Goal: Transaction & Acquisition: Subscribe to service/newsletter

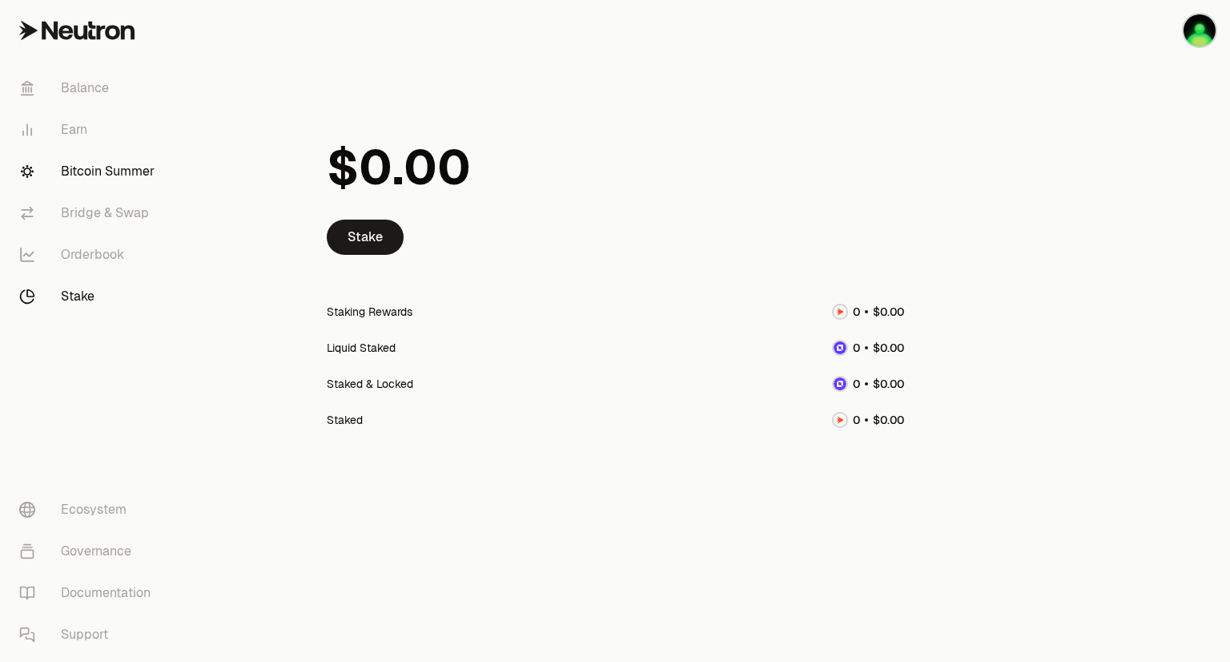
click at [114, 170] on link "Bitcoin Summer" at bounding box center [89, 172] width 167 height 42
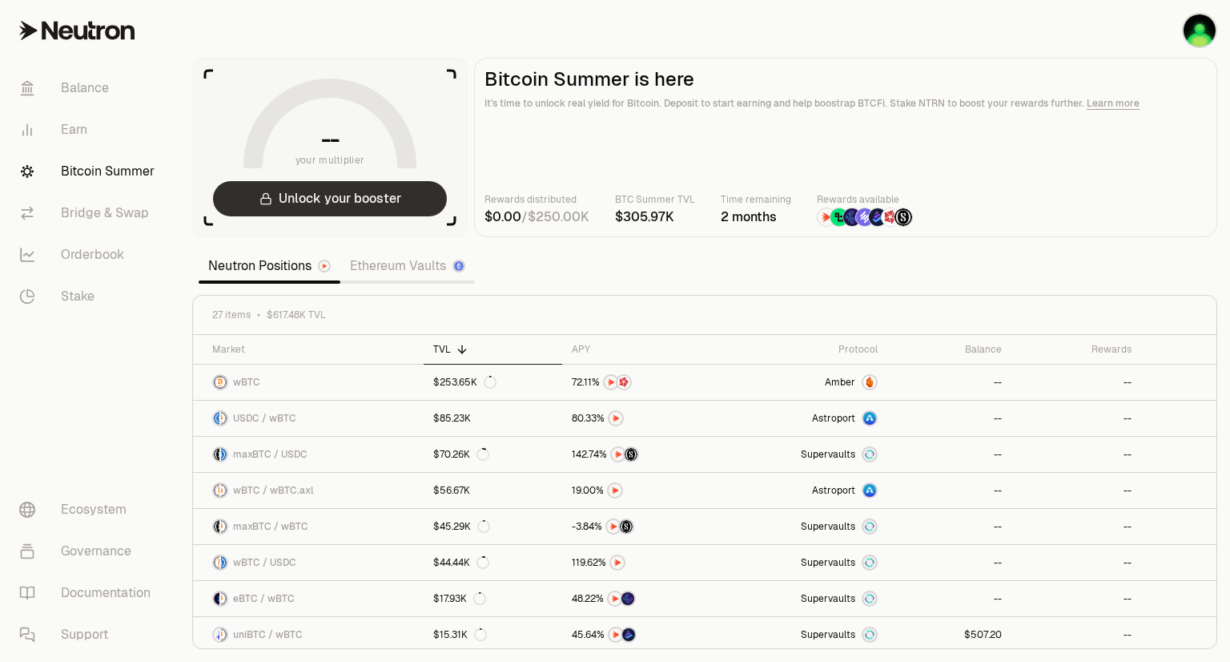
click at [356, 203] on button "Unlock your booster" at bounding box center [330, 198] width 234 height 35
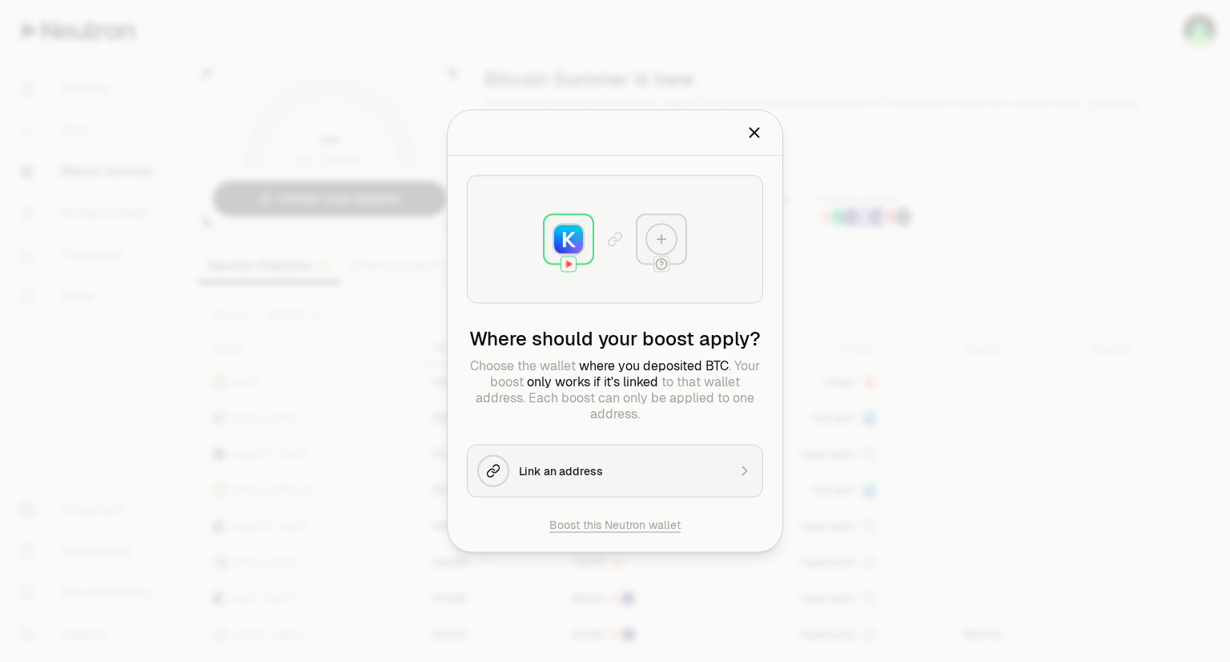
click at [550, 458] on button "Link an address" at bounding box center [615, 471] width 296 height 53
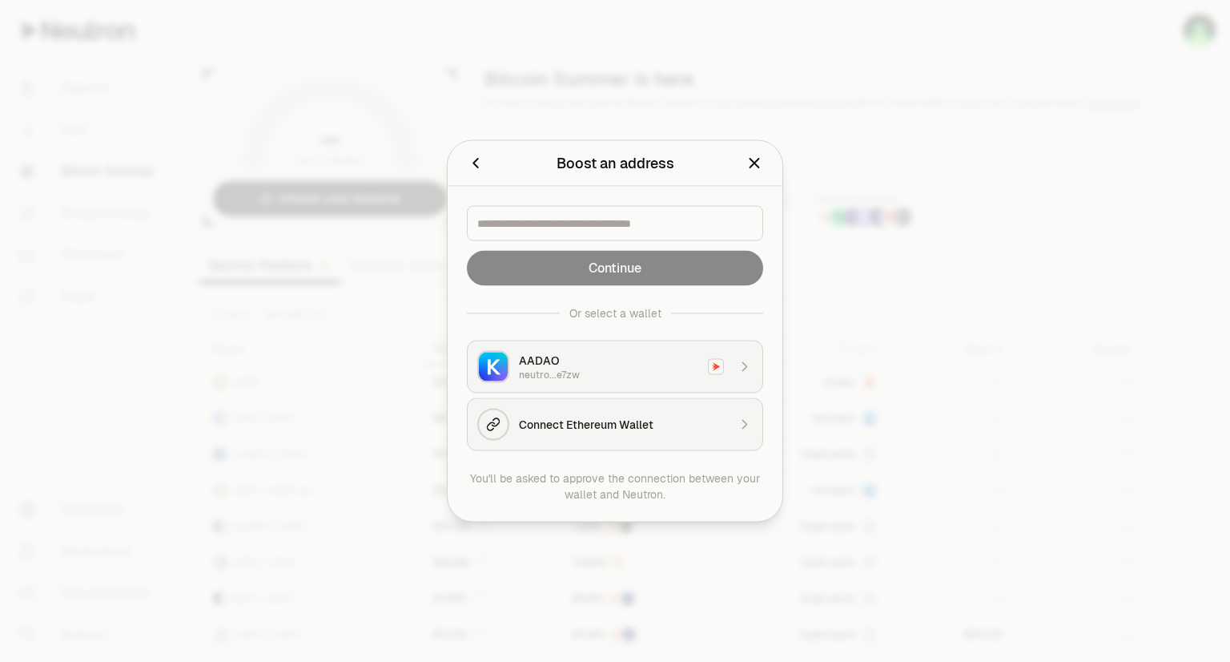
drag, startPoint x: 753, startPoint y: 166, endPoint x: 687, endPoint y: 387, distance: 230.6
click at [687, 387] on div "Boost an address Please select address to boost. Continue Or select a wallet AA…" at bounding box center [615, 331] width 335 height 380
click at [677, 408] on button "Connect Ethereum Wallet" at bounding box center [615, 424] width 296 height 53
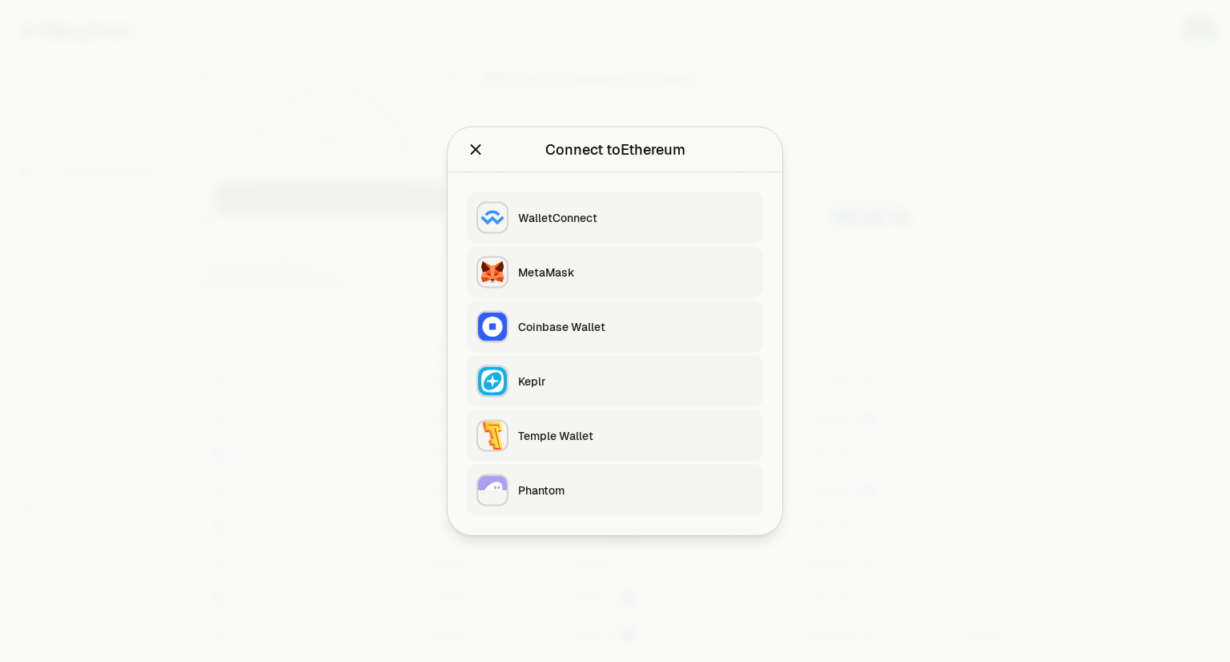
click at [554, 268] on div "MetaMask" at bounding box center [636, 272] width 236 height 16
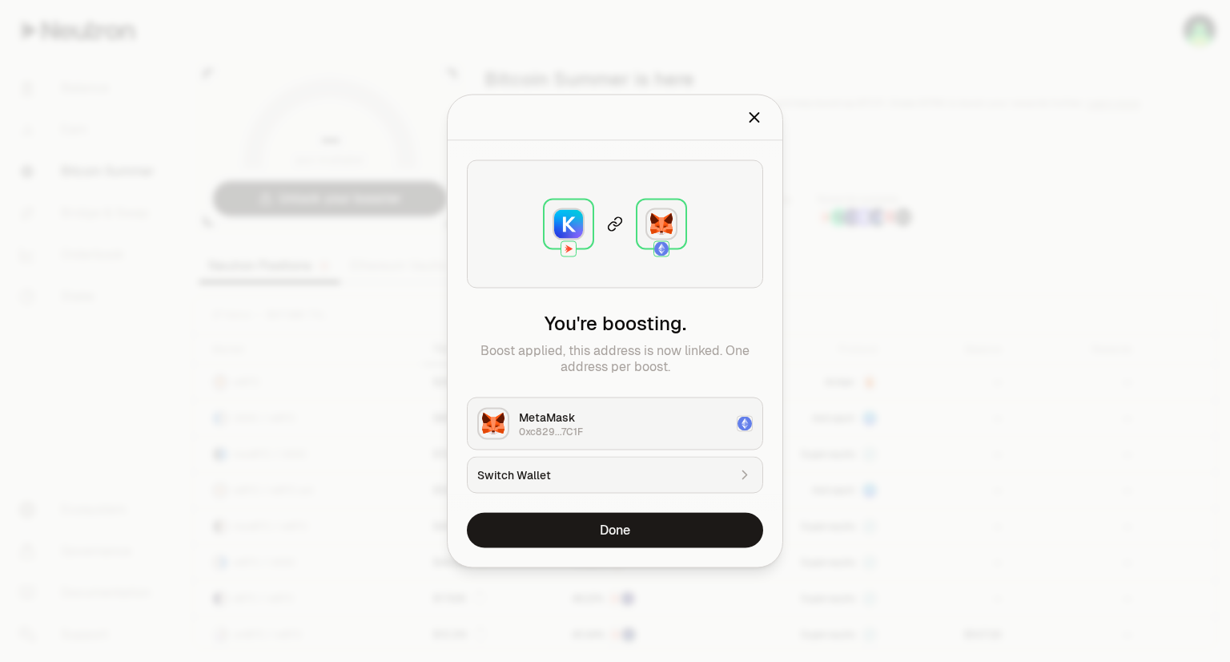
click at [561, 215] on img at bounding box center [568, 224] width 29 height 29
click at [597, 493] on div "You're boosting. Boost applied, this address is now linked. One address per boo…" at bounding box center [615, 327] width 335 height 372
click at [752, 122] on icon "Close" at bounding box center [755, 118] width 18 height 18
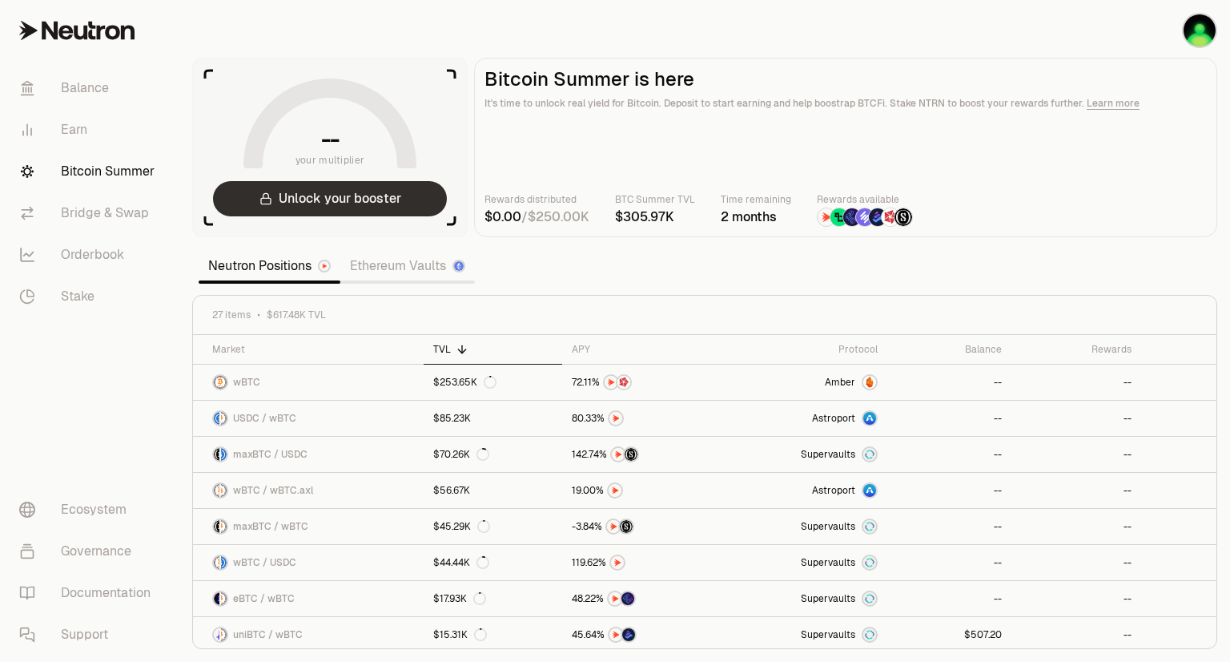
click at [336, 203] on button "Unlock your booster" at bounding box center [330, 198] width 234 height 35
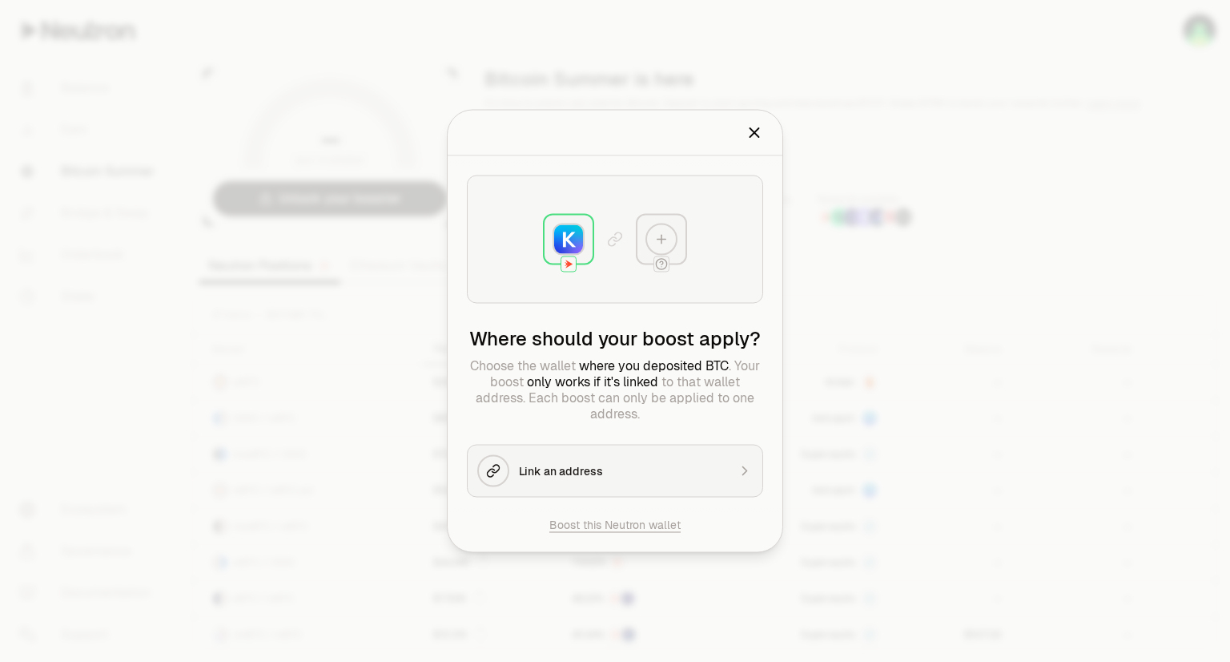
click at [561, 242] on img at bounding box center [568, 239] width 29 height 29
click at [763, 135] on icon "Close" at bounding box center [755, 133] width 18 height 18
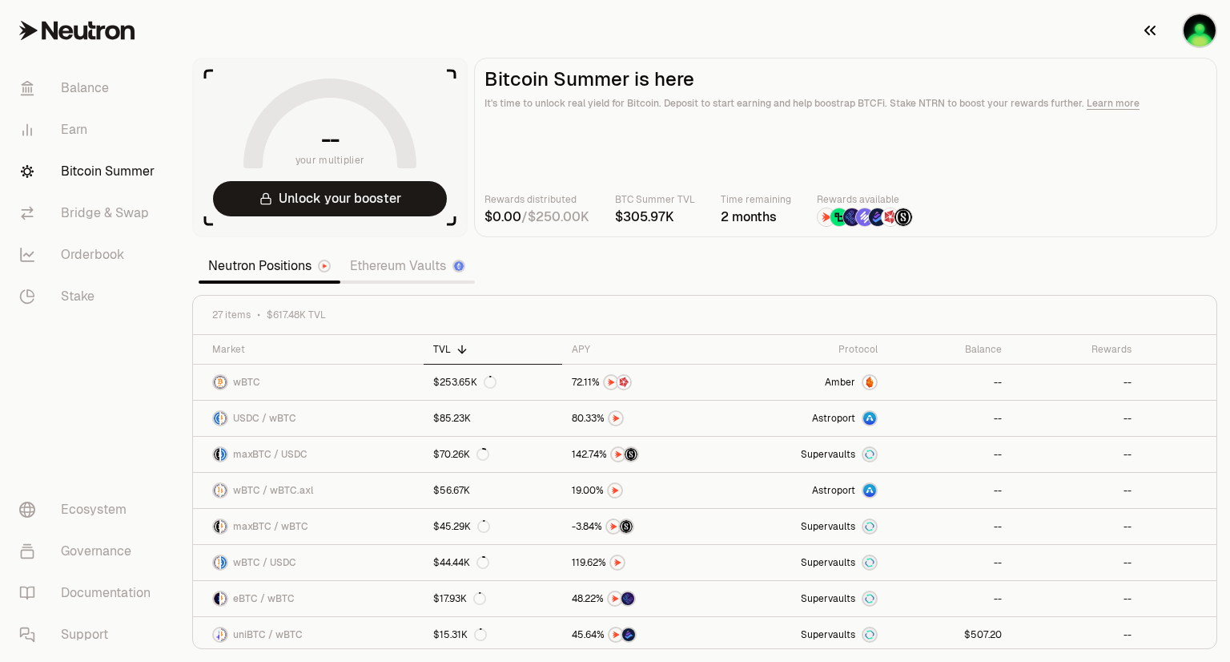
click at [1206, 42] on img "button" at bounding box center [1200, 30] width 32 height 32
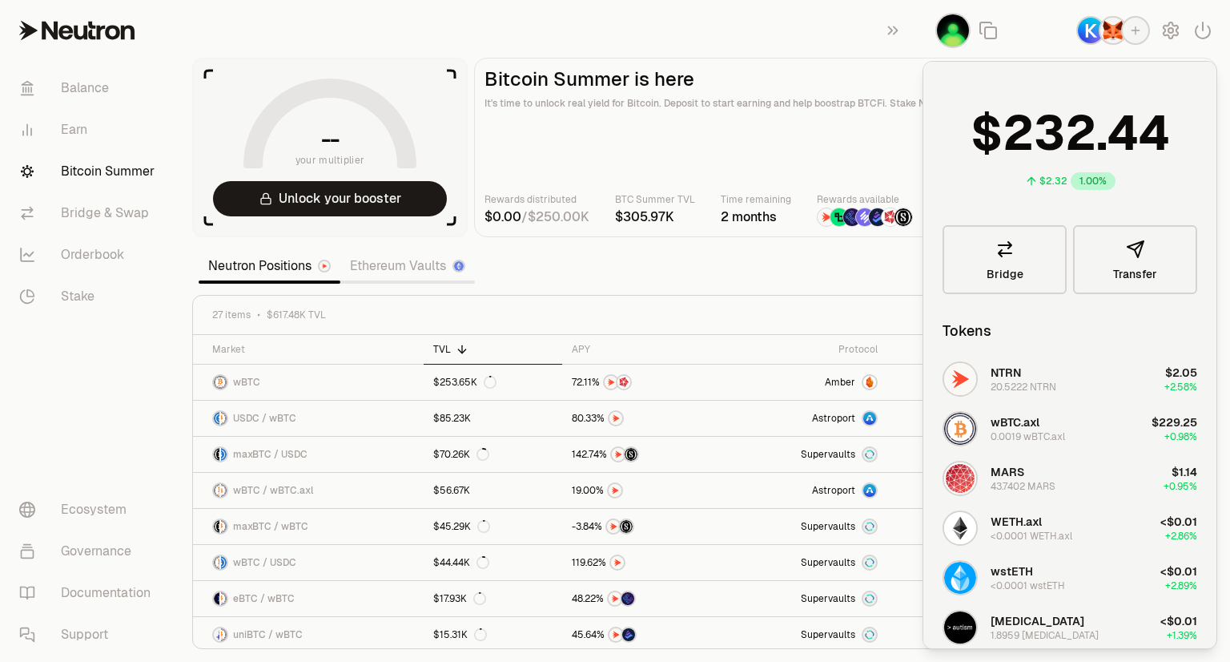
click at [1108, 31] on img "button" at bounding box center [1114, 31] width 26 height 26
click at [773, 165] on main "Bitcoin Summer is here It's time to unlock real yield for Bitcoin. Deposit to s…" at bounding box center [845, 147] width 743 height 179
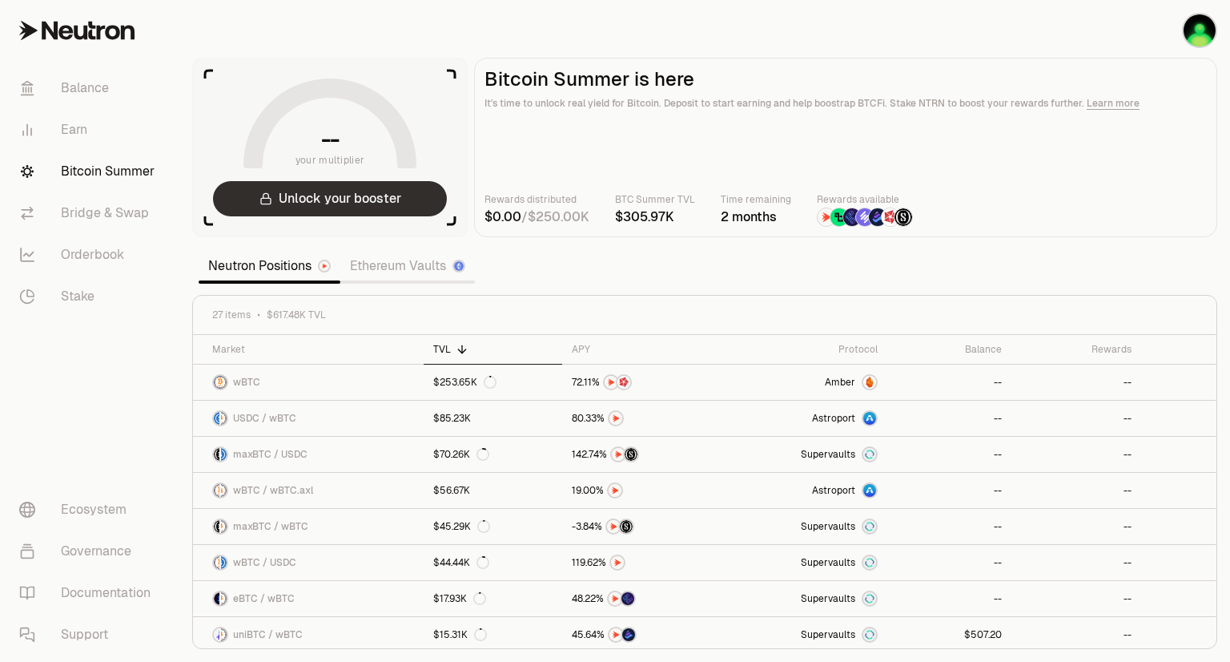
click at [364, 199] on button "Unlock your booster" at bounding box center [330, 198] width 234 height 35
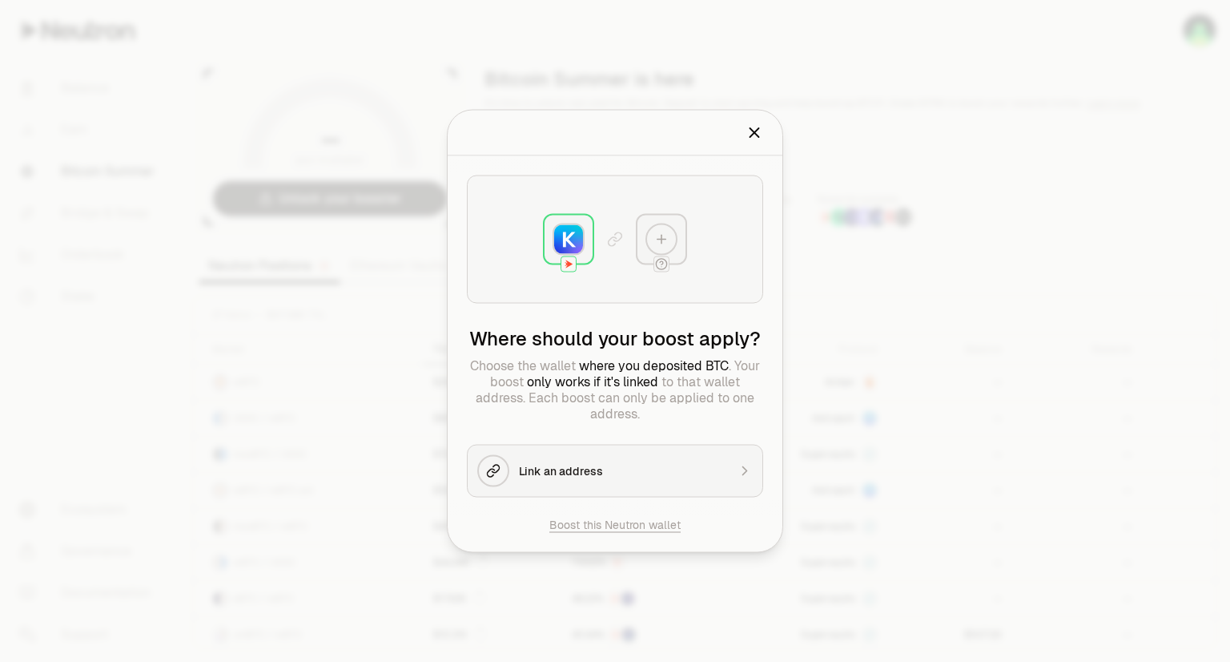
click at [610, 464] on div "Link an address" at bounding box center [623, 471] width 208 height 16
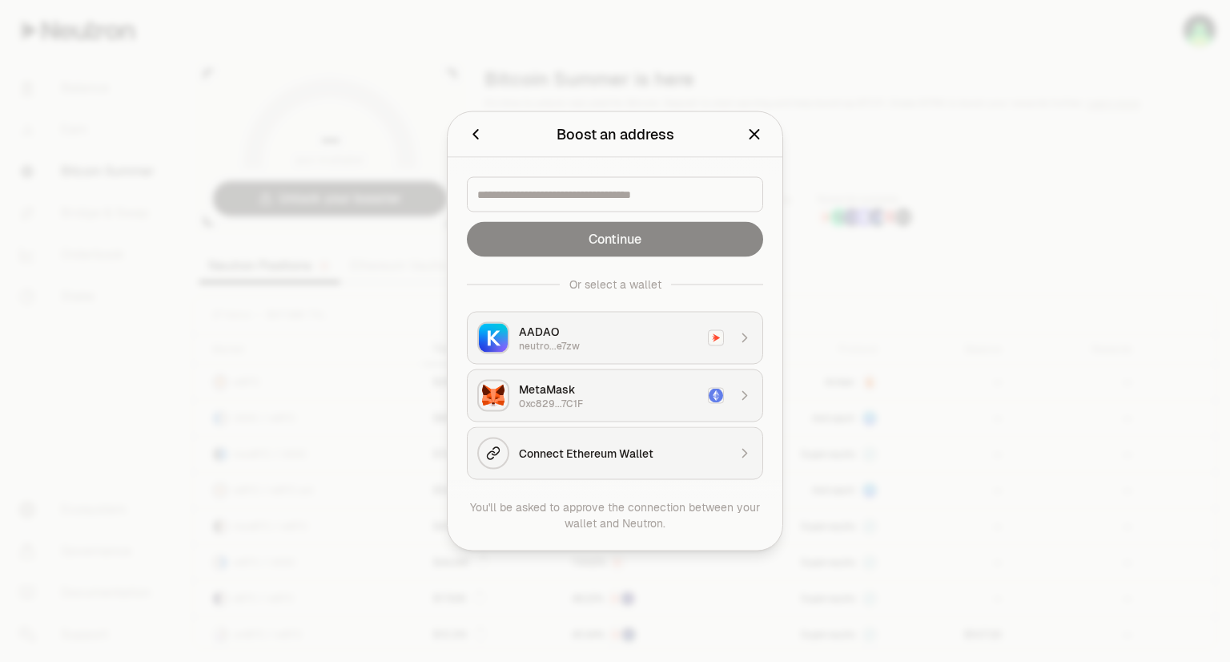
click at [539, 353] on button "AADAO neutro...e7zw" at bounding box center [615, 338] width 296 height 53
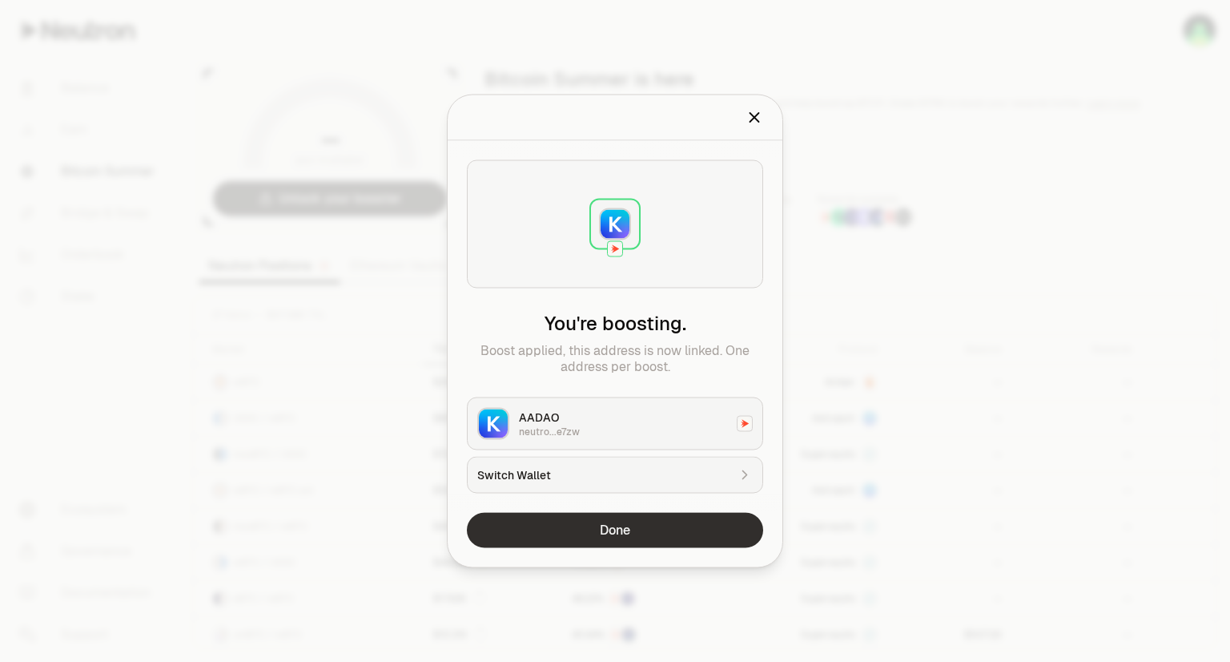
click at [573, 527] on button "Done" at bounding box center [615, 530] width 296 height 35
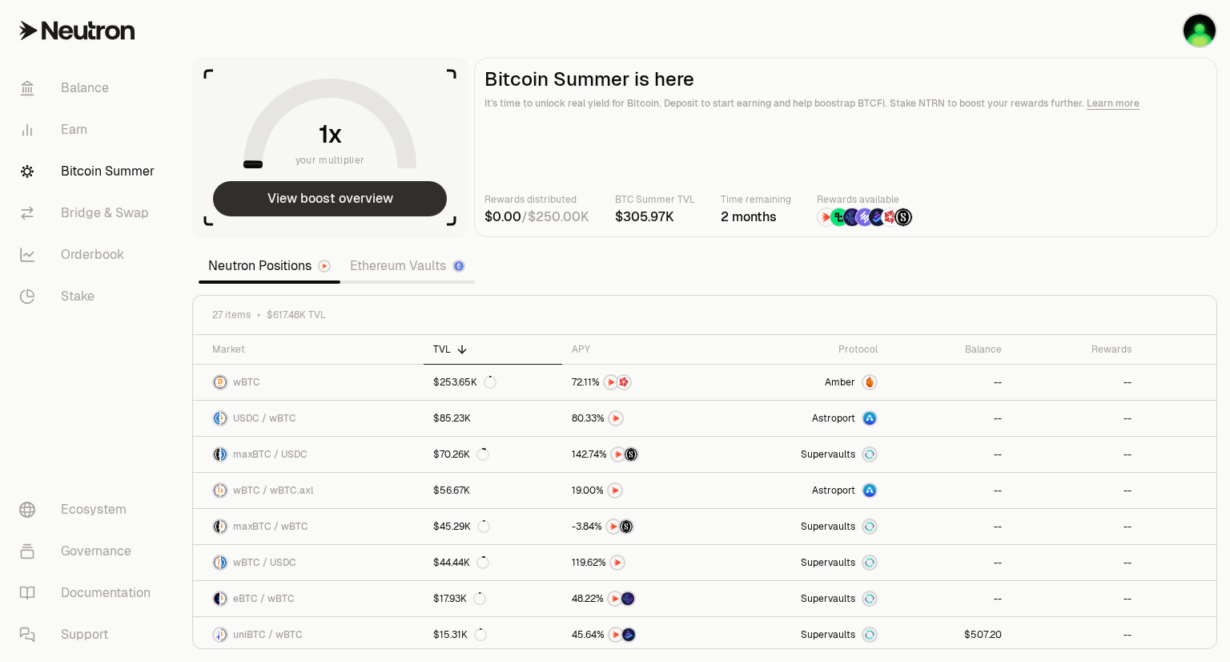
click at [383, 206] on button "View boost overview" at bounding box center [330, 198] width 234 height 35
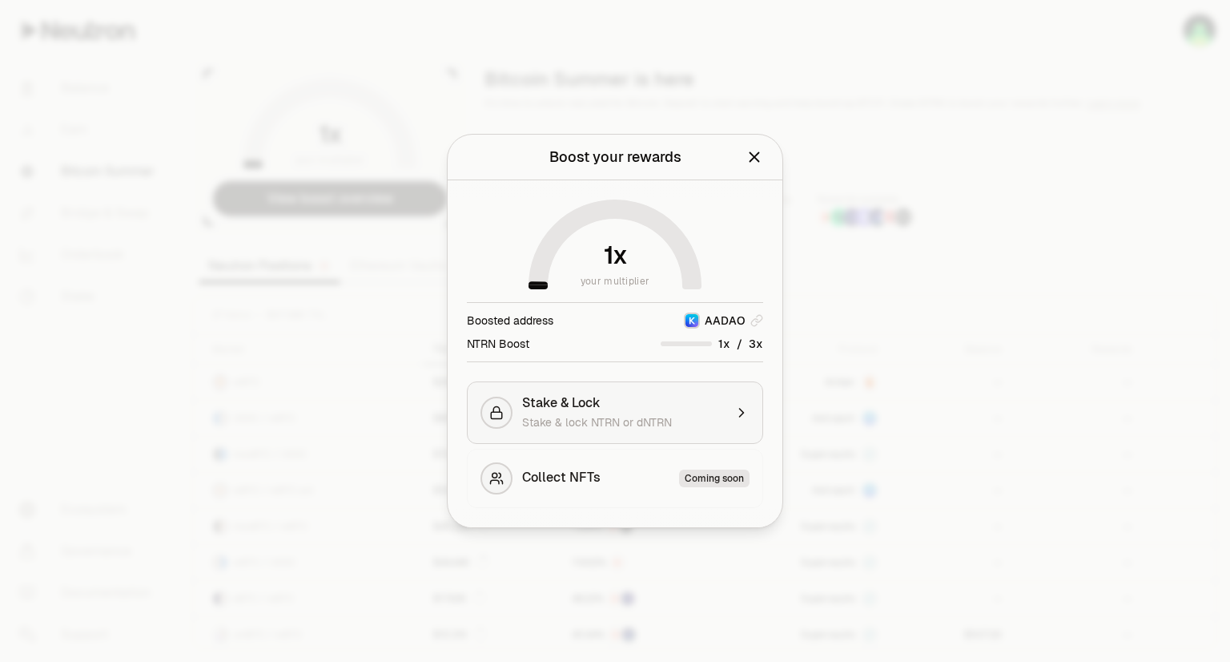
click at [735, 415] on icon "button" at bounding box center [742, 413] width 16 height 16
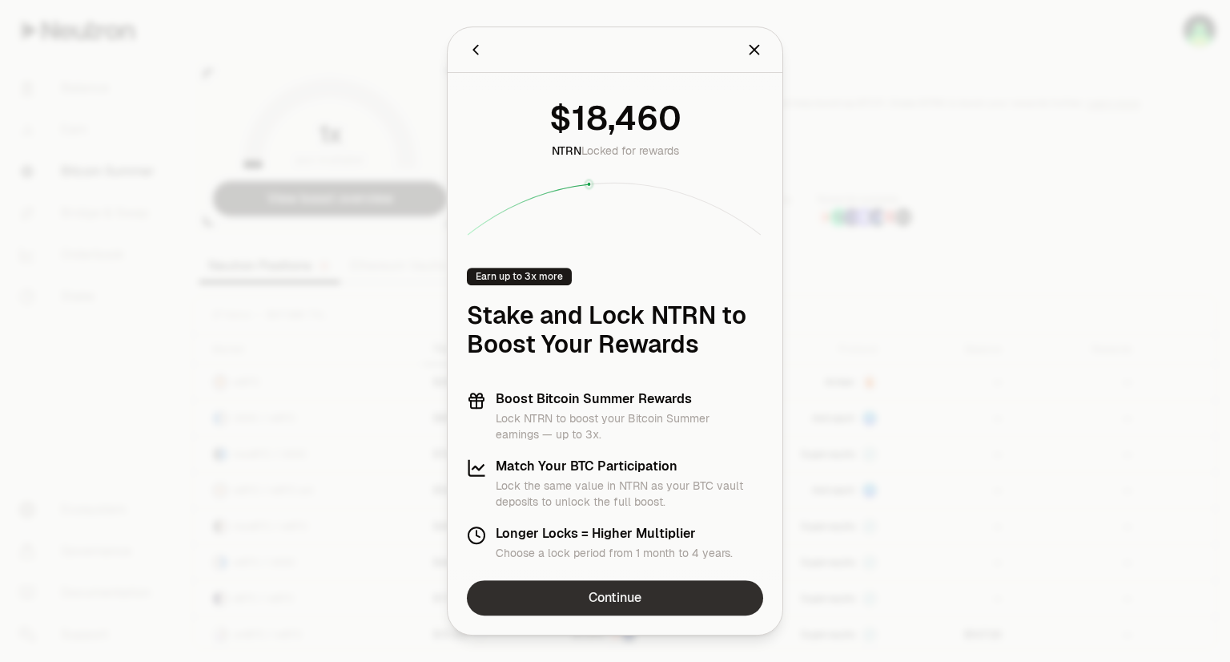
click at [599, 594] on link "Continue" at bounding box center [615, 597] width 296 height 35
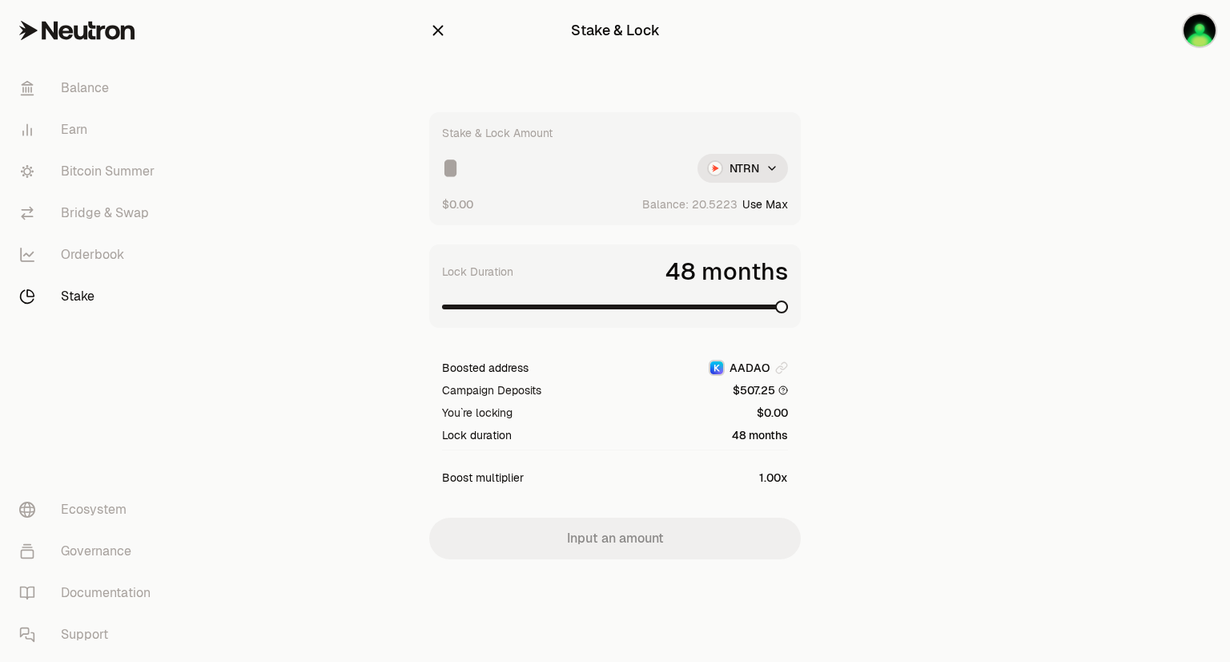
click at [788, 309] on span at bounding box center [615, 306] width 346 height 5
click at [477, 177] on input at bounding box center [563, 168] width 243 height 29
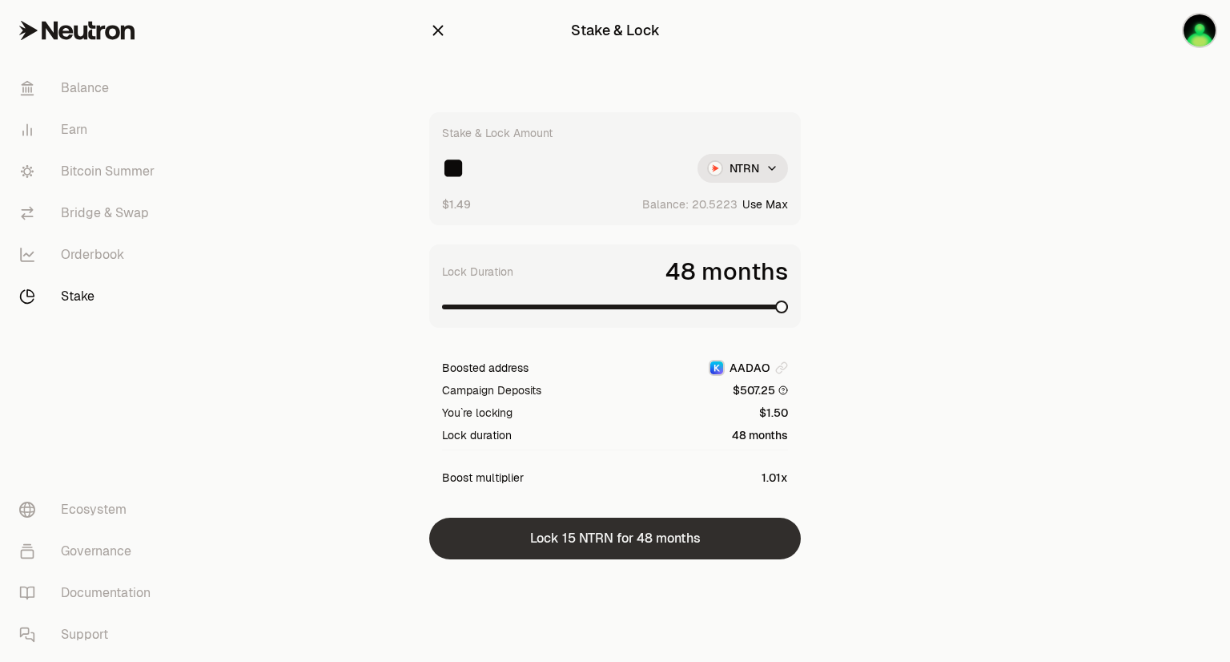
type input "**"
click at [589, 535] on button "Lock 15 NTRN for 48 months" at bounding box center [615, 538] width 372 height 42
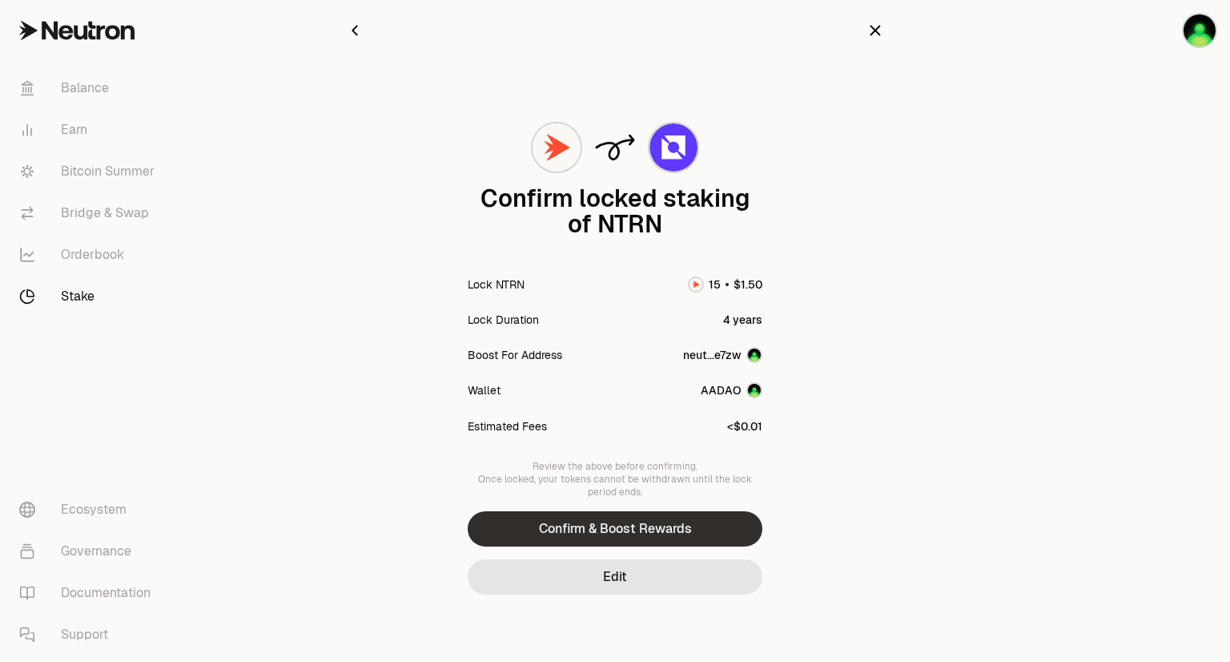
click at [605, 526] on button "Confirm & Boost Rewards" at bounding box center [615, 528] width 295 height 35
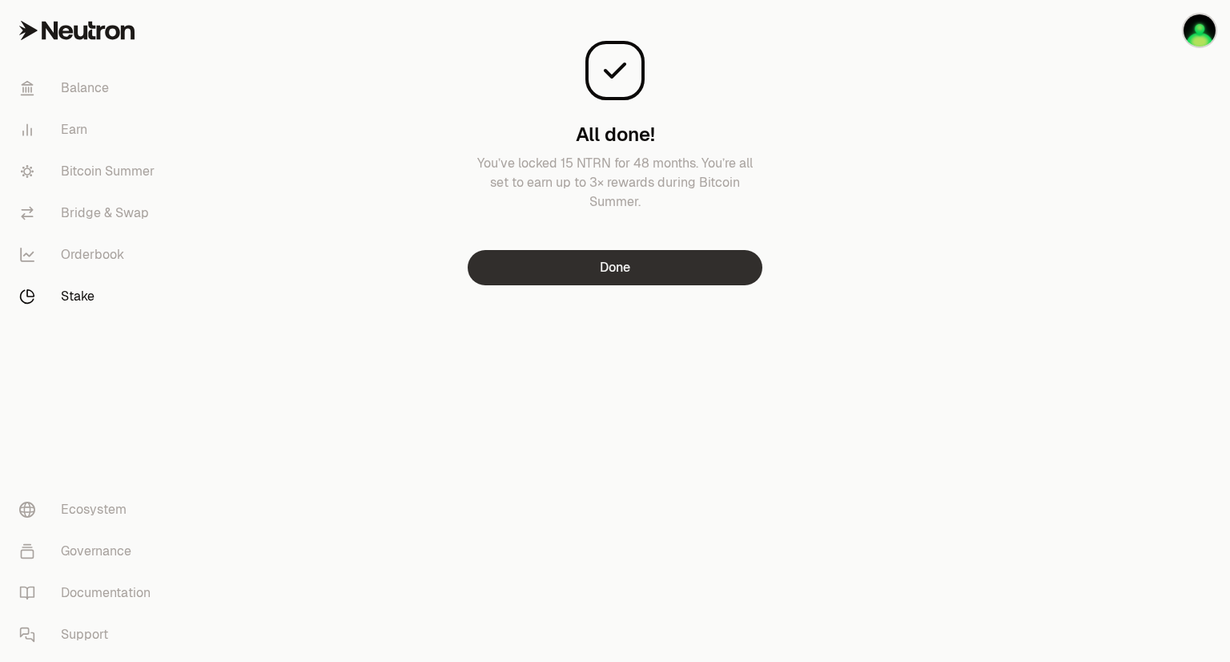
click at [544, 276] on button "Done" at bounding box center [615, 267] width 295 height 35
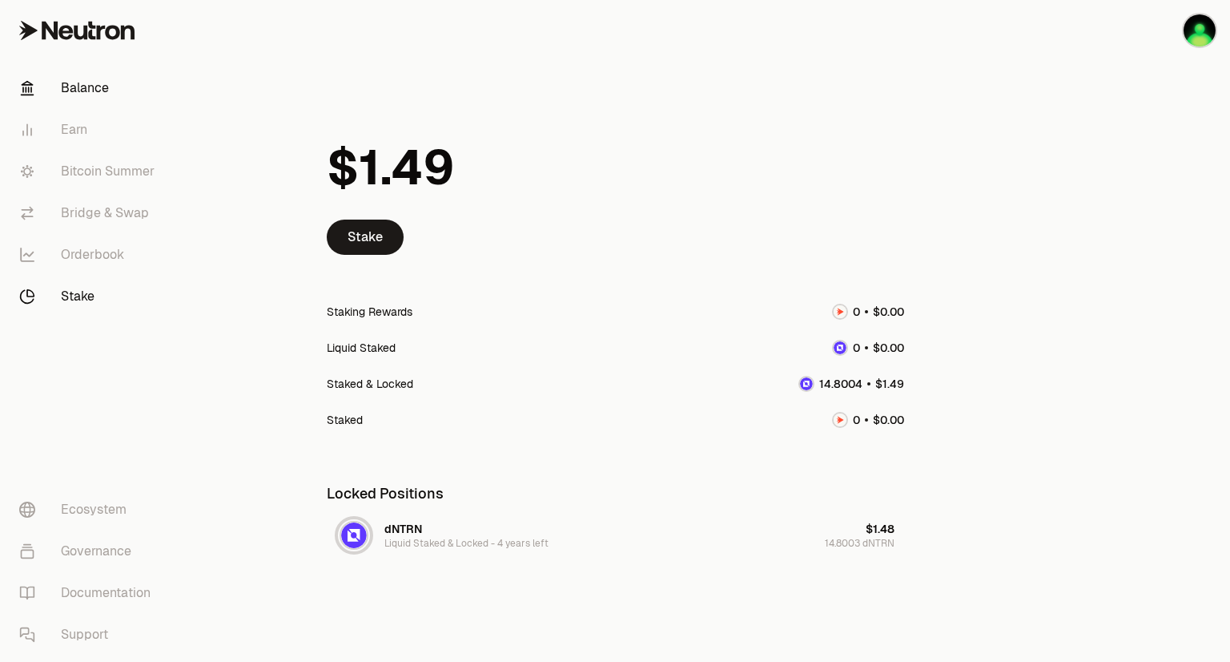
click at [70, 88] on link "Balance" at bounding box center [89, 88] width 167 height 42
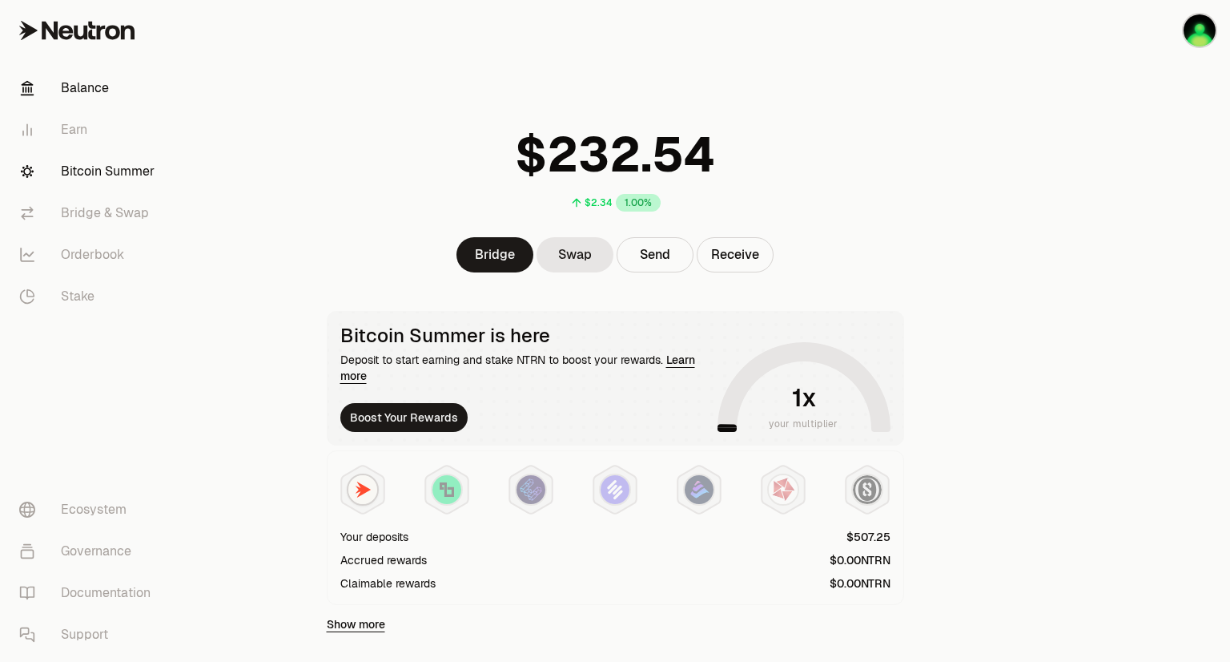
click at [74, 173] on link "Bitcoin Summer" at bounding box center [89, 172] width 167 height 42
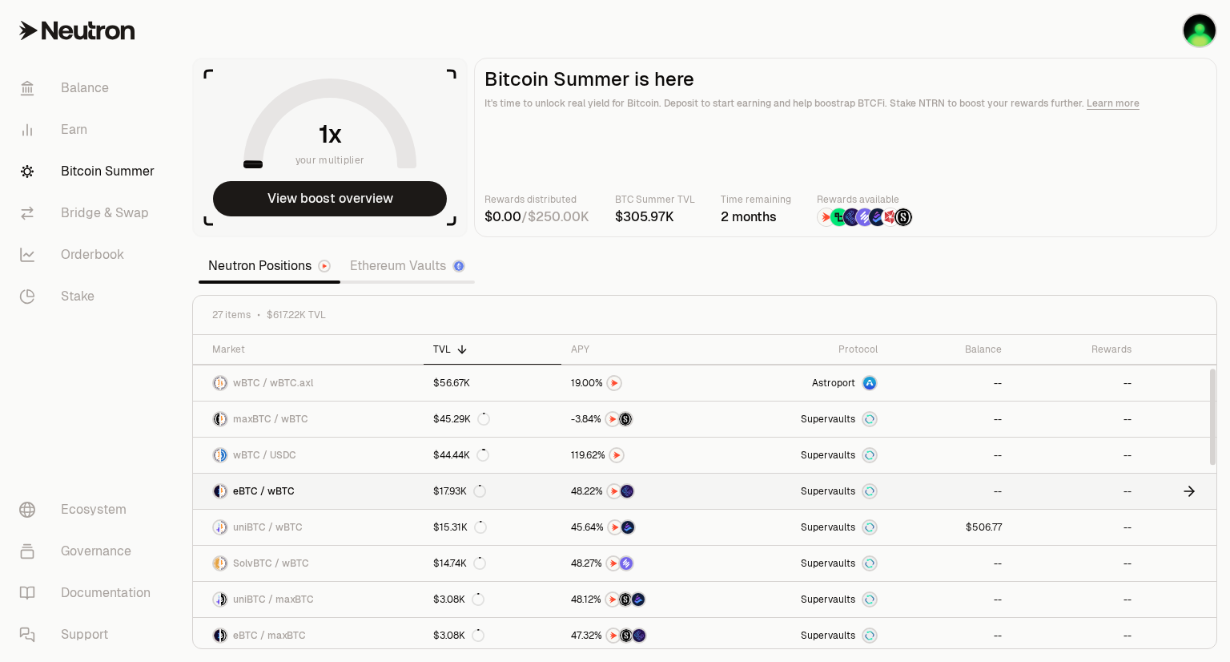
scroll to position [103, 0]
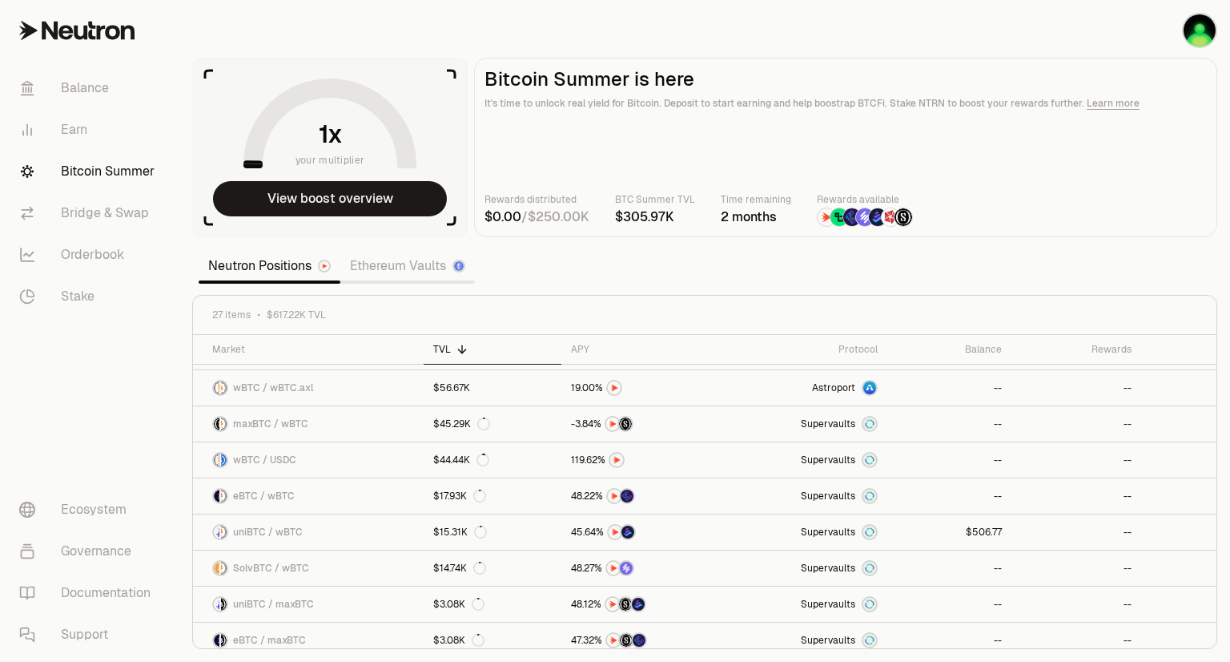
click at [378, 272] on link "Ethereum Vaults" at bounding box center [407, 266] width 135 height 32
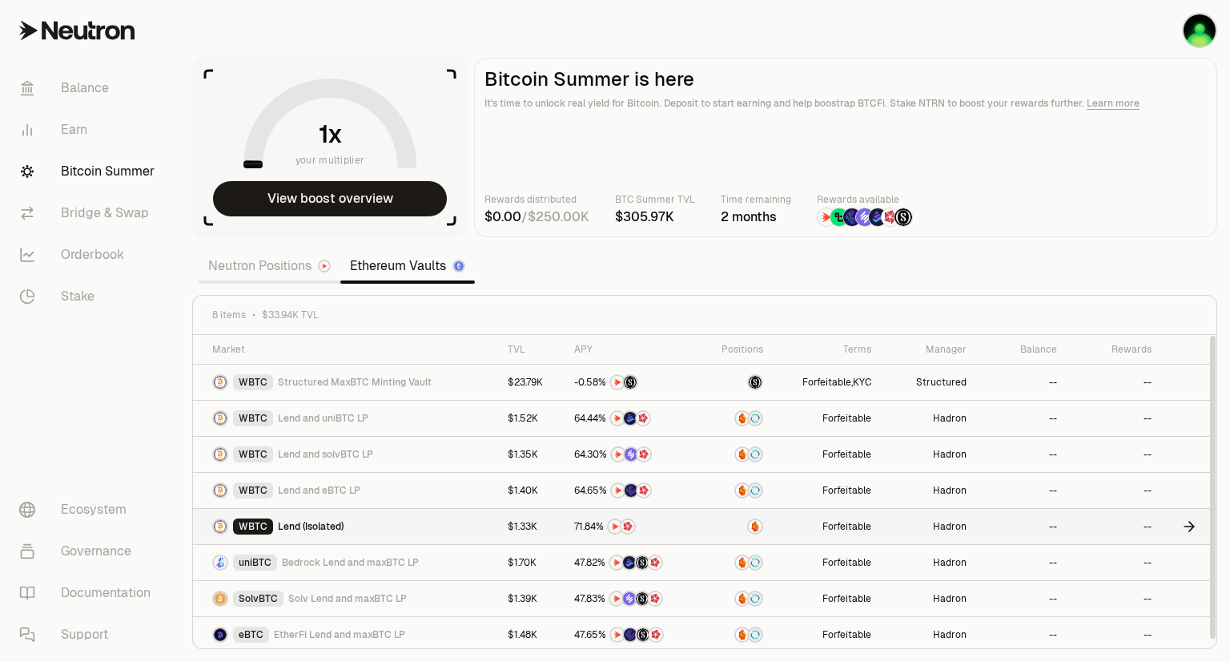
scroll to position [2, 0]
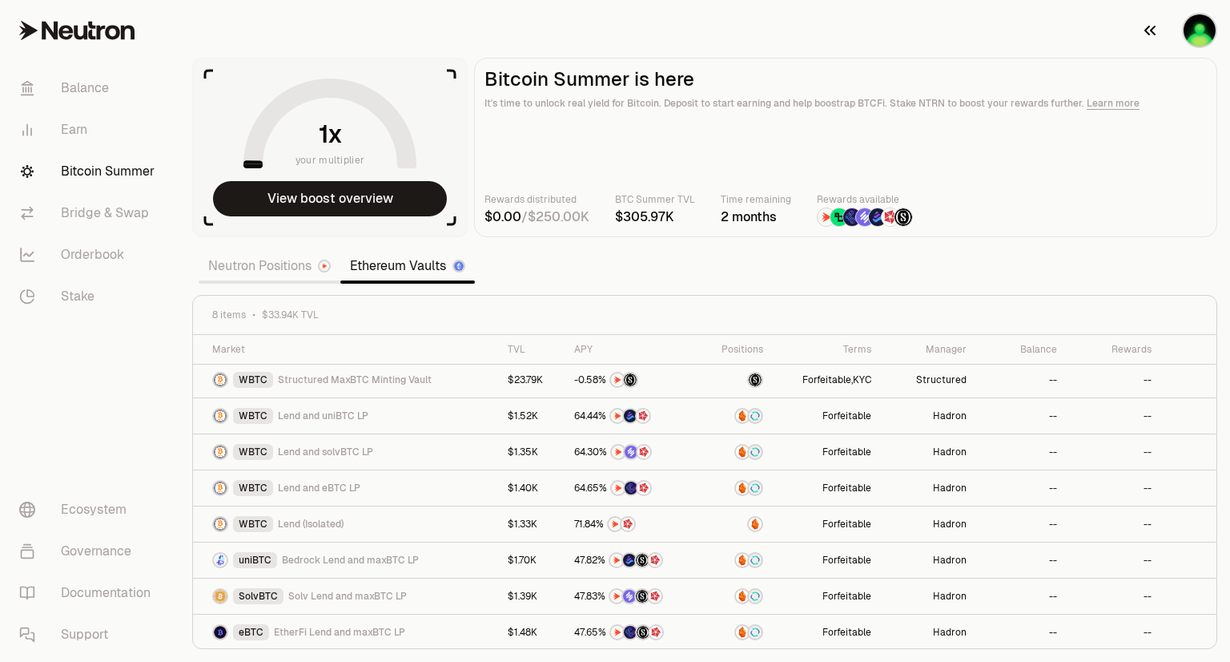
click at [1208, 23] on img "button" at bounding box center [1200, 30] width 32 height 32
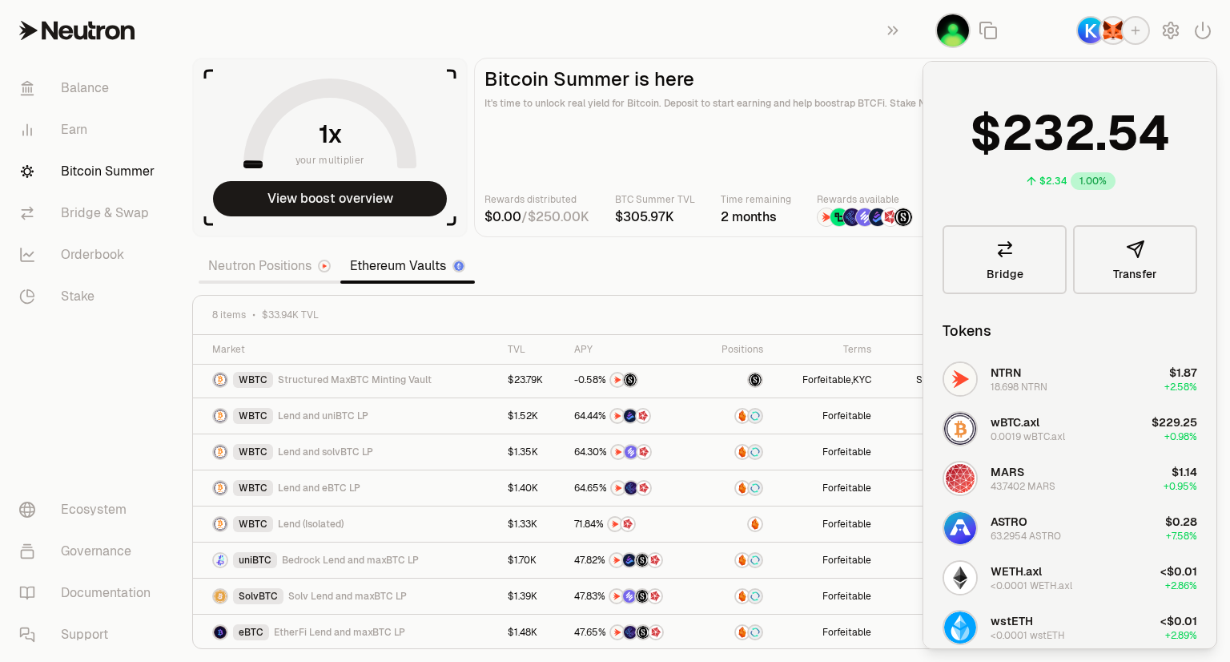
click at [1102, 36] on img "button" at bounding box center [1114, 31] width 26 height 26
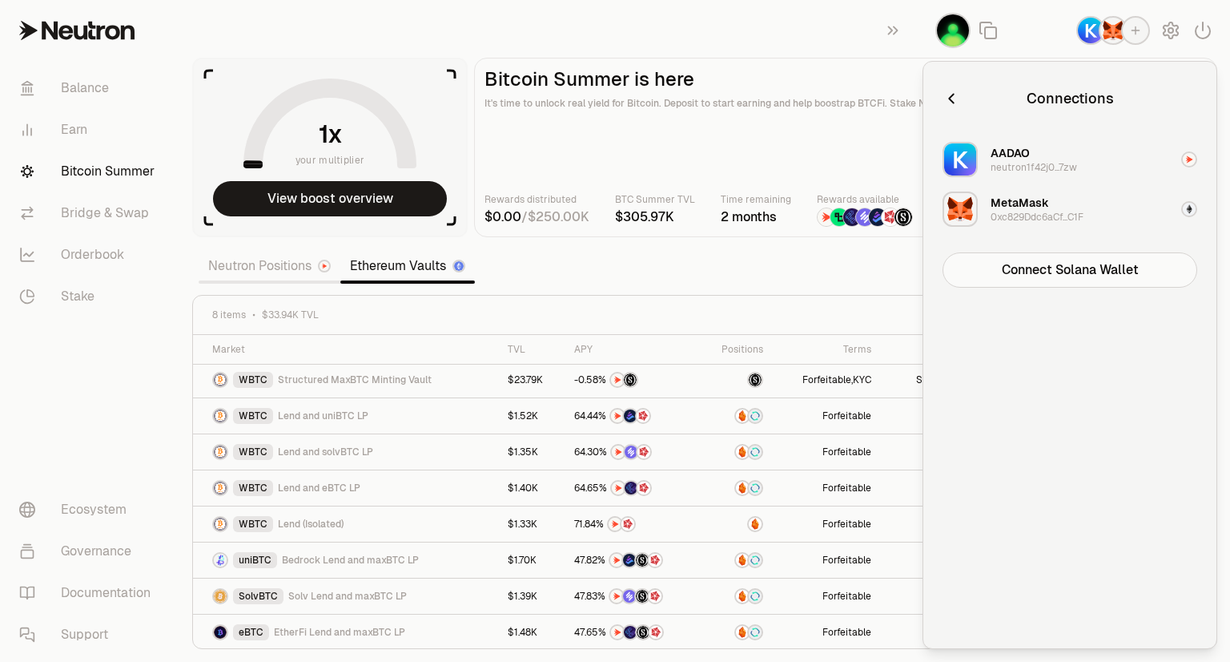
click at [783, 286] on section "your multiplier View boost overview Bitcoin Summer is here It's time to unlock …" at bounding box center [704, 331] width 1051 height 662
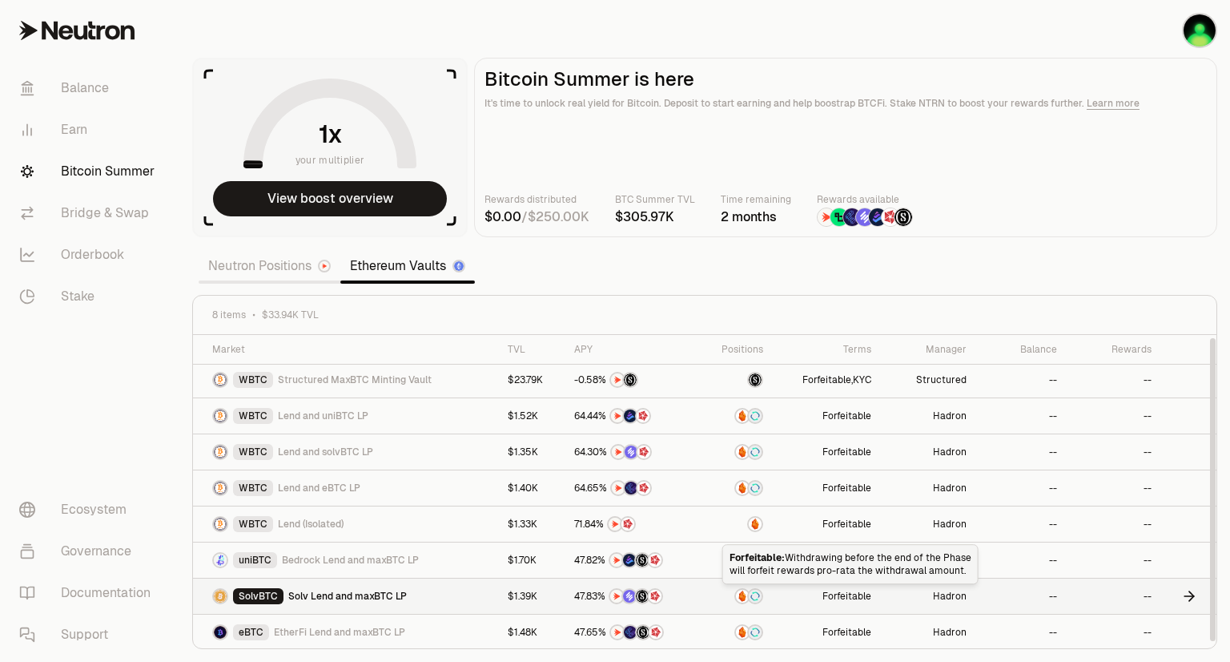
scroll to position [0, 0]
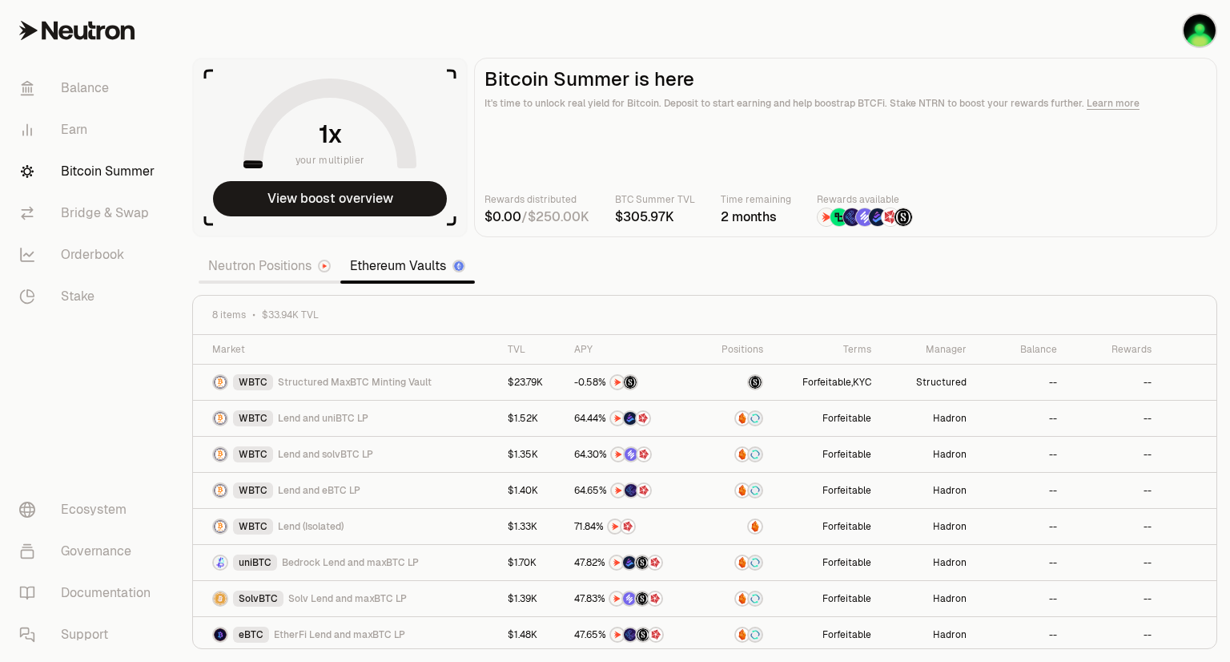
click at [285, 279] on link "Neutron Positions" at bounding box center [270, 266] width 142 height 32
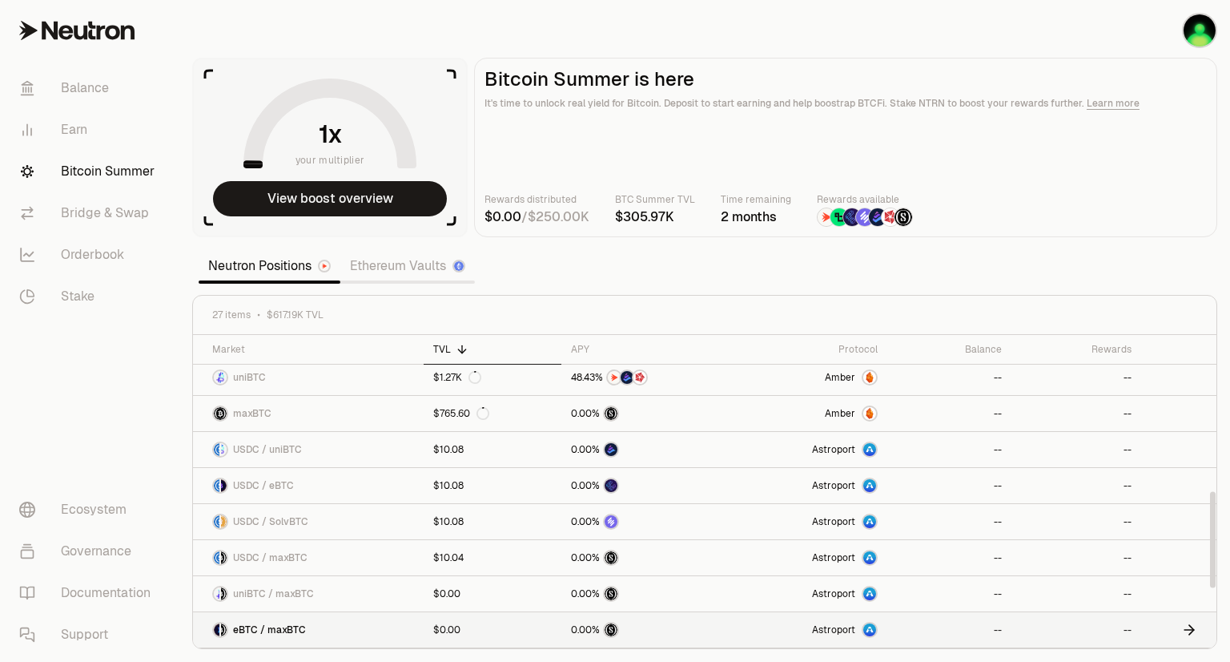
scroll to position [684, 0]
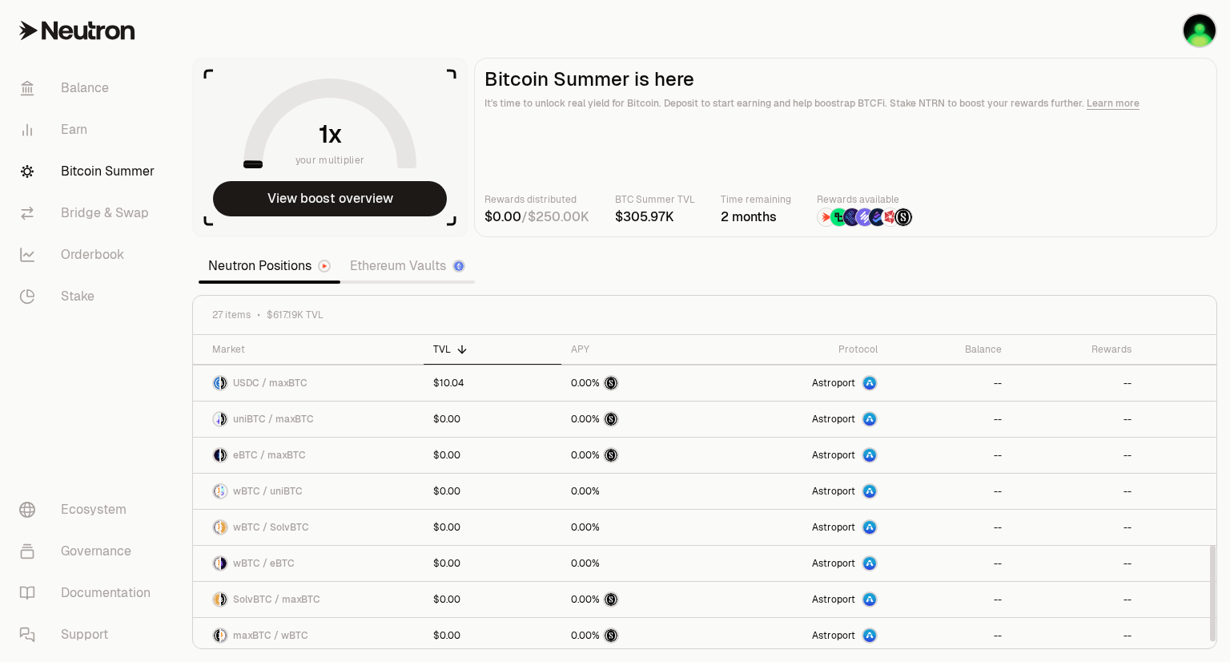
click at [365, 261] on link "Ethereum Vaults" at bounding box center [407, 266] width 135 height 32
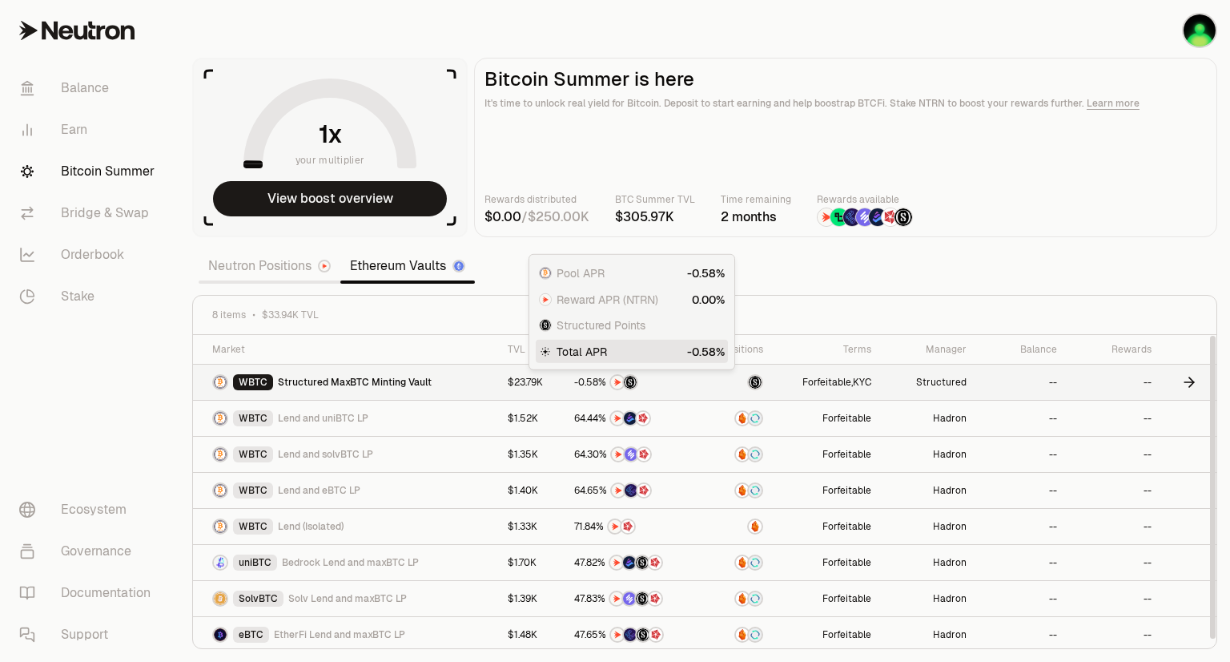
scroll to position [2, 0]
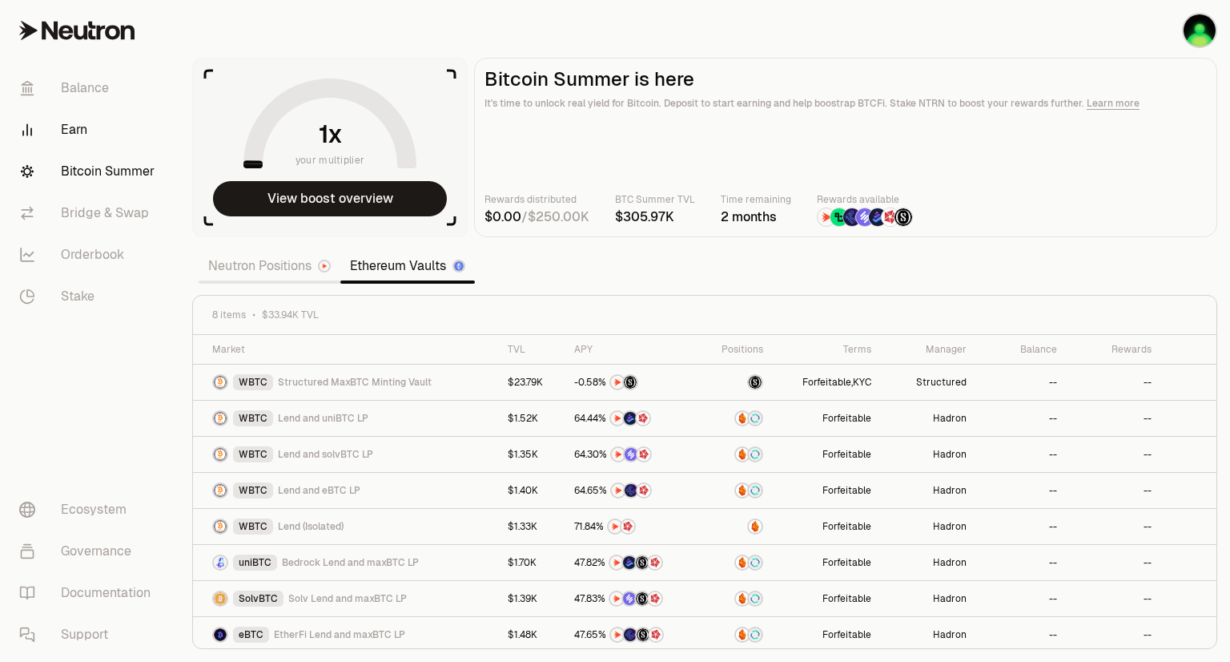
click at [64, 125] on link "Earn" at bounding box center [89, 130] width 167 height 42
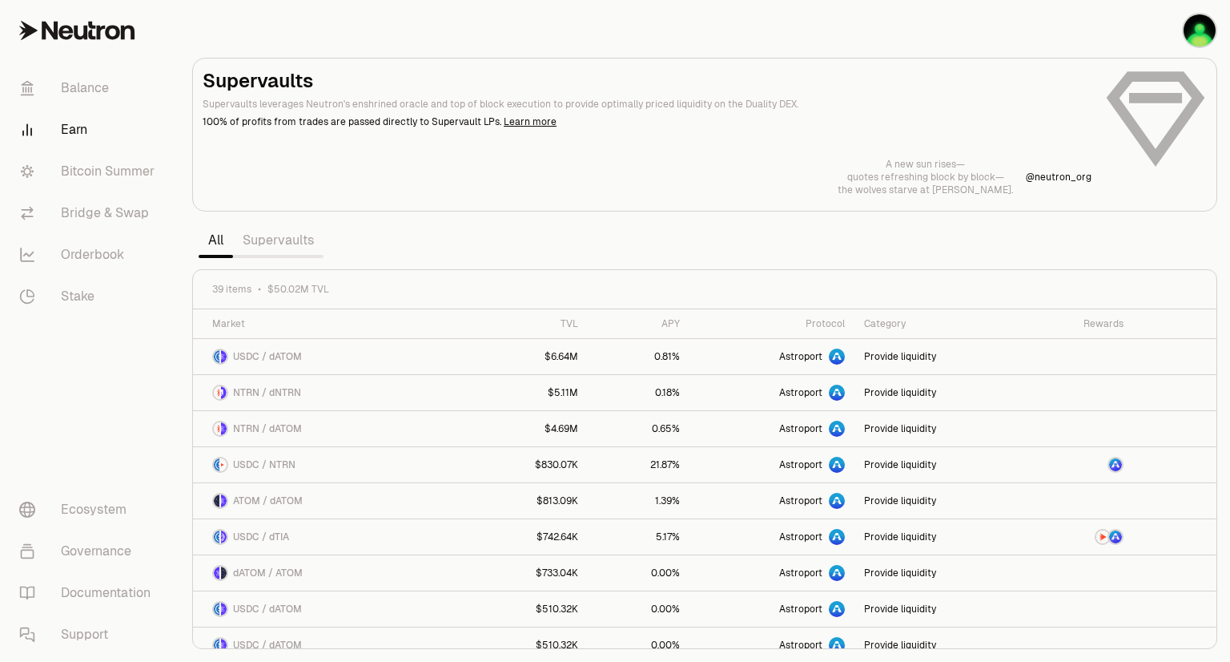
click at [308, 247] on link "Supervaults" at bounding box center [278, 240] width 91 height 32
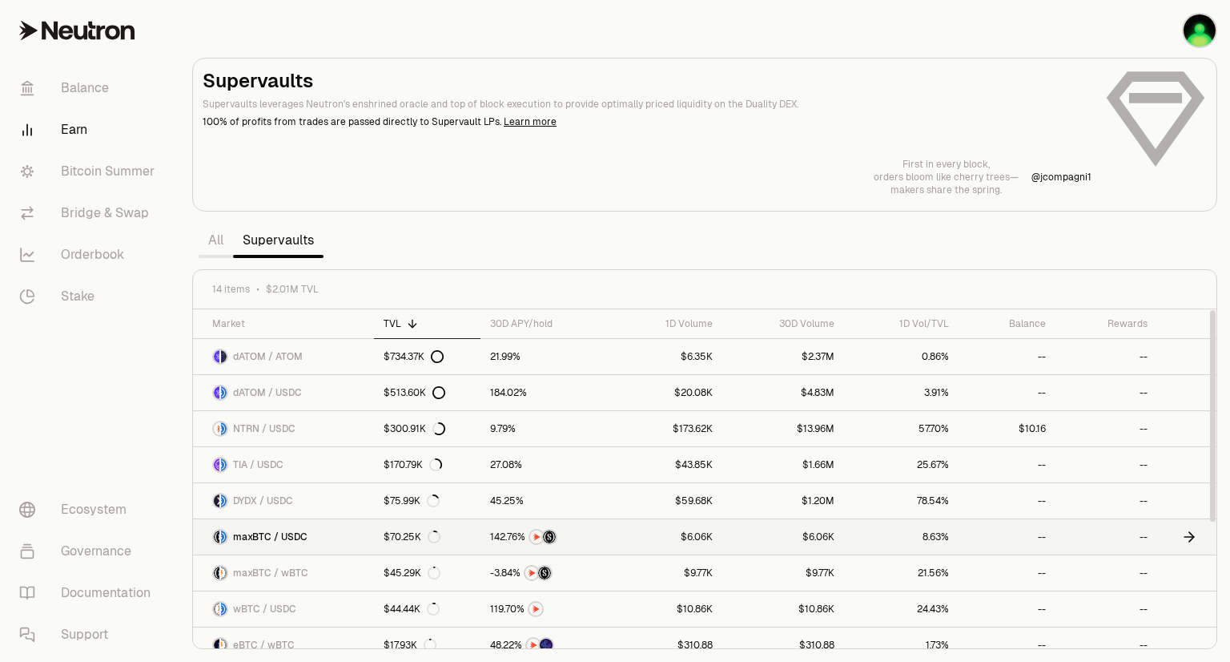
scroll to position [192, 0]
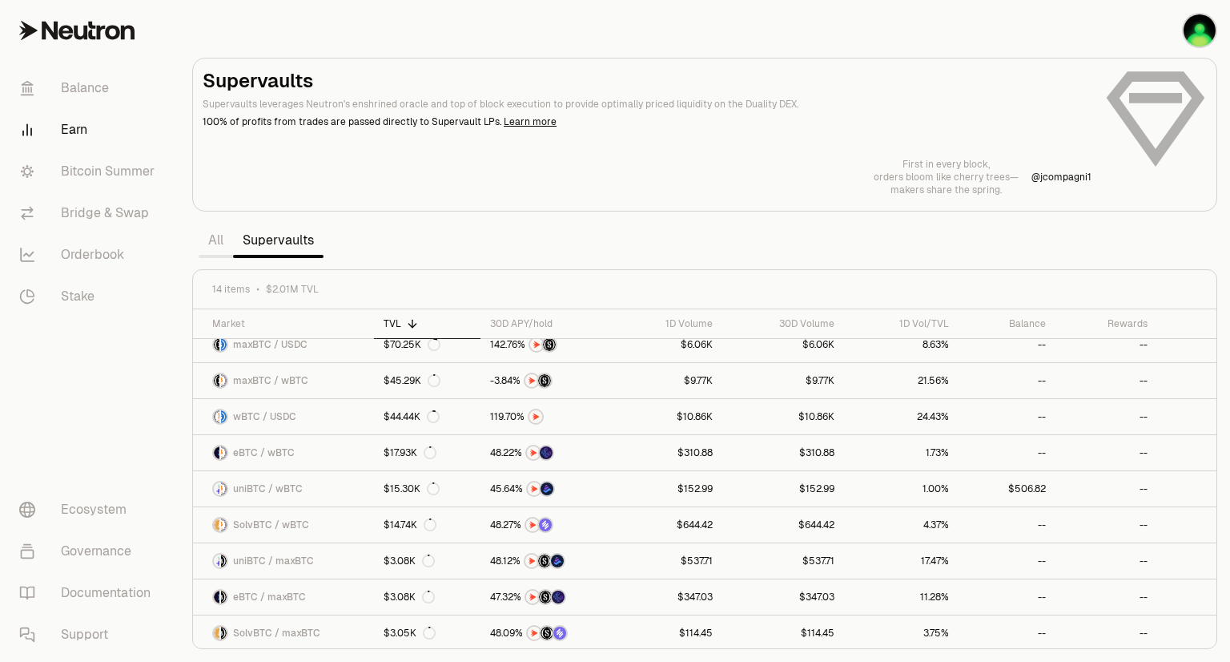
click at [229, 242] on link "All" at bounding box center [216, 240] width 34 height 32
